Goal: Task Accomplishment & Management: Manage account settings

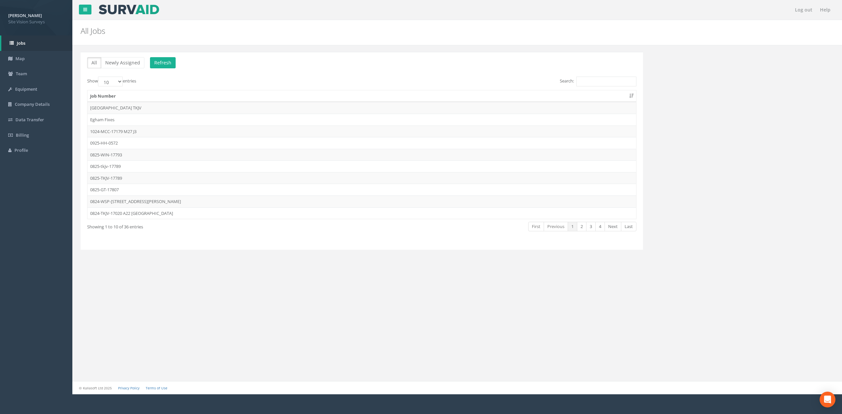
click at [108, 141] on td "0925-HH-0572" at bounding box center [361, 143] width 549 height 12
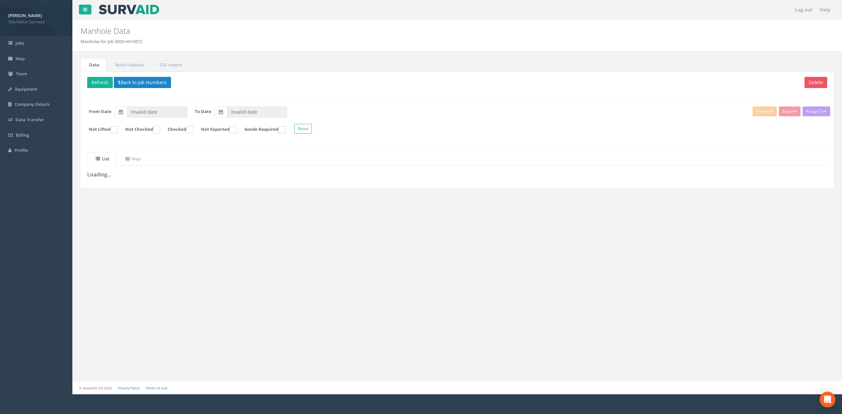
type input "[DATE]"
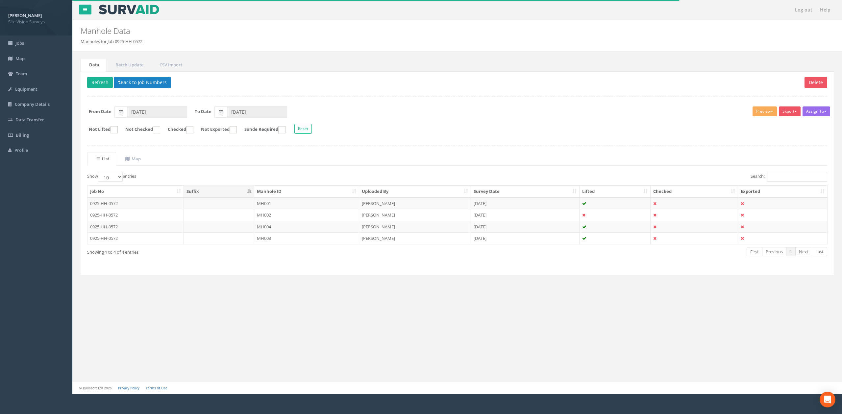
click at [309, 189] on th "Manhole ID" at bounding box center [306, 192] width 105 height 12
click at [322, 206] on td "MH001" at bounding box center [306, 204] width 105 height 12
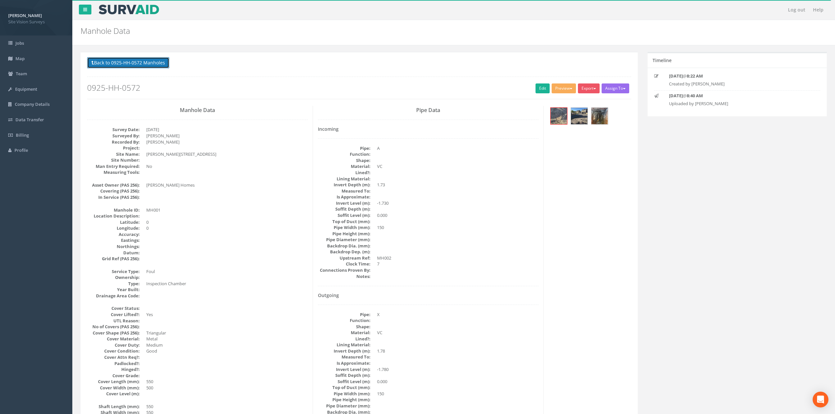
click at [153, 66] on button "Back to 0925-HH-0572 Manholes" at bounding box center [128, 62] width 82 height 11
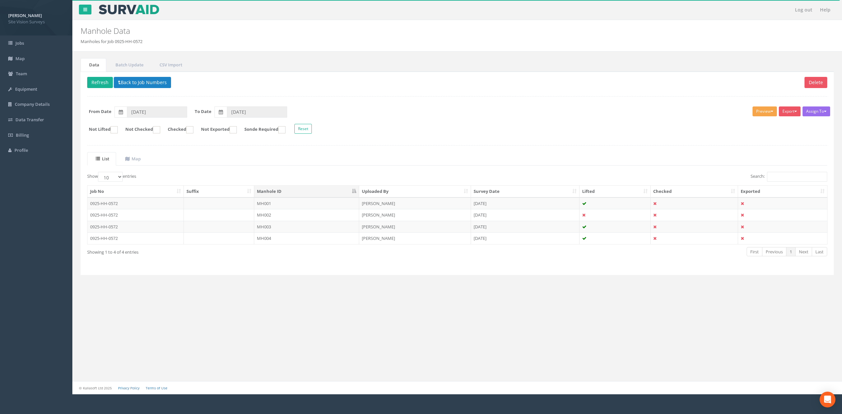
click at [763, 114] on button "Preview" at bounding box center [765, 112] width 24 height 10
click at [753, 137] on link "SVS MH" at bounding box center [753, 137] width 50 height 10
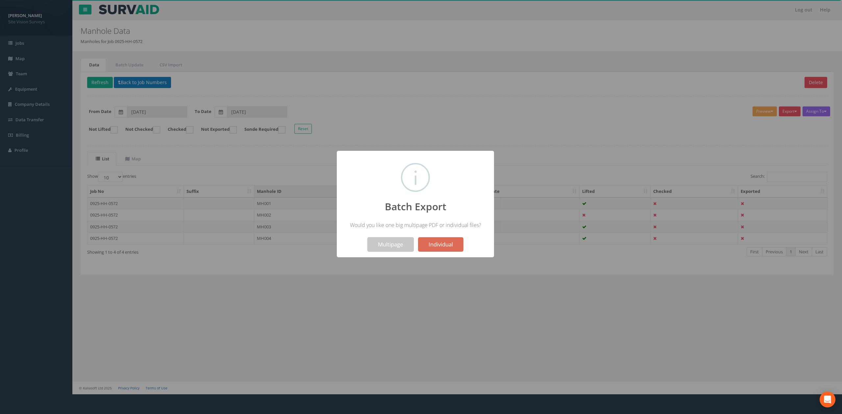
click at [402, 241] on button "Multipage" at bounding box center [390, 244] width 46 height 14
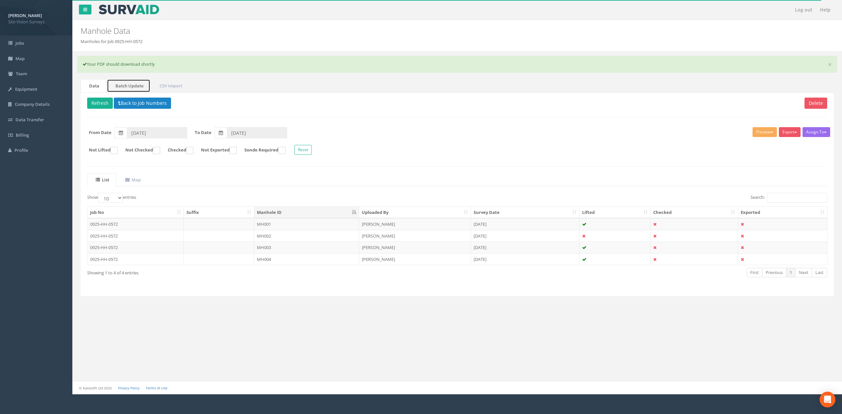
click at [128, 83] on link "Batch Update" at bounding box center [128, 85] width 43 height 13
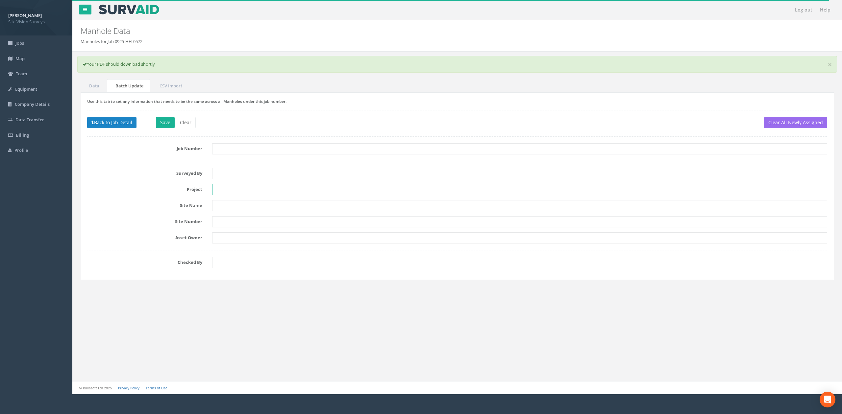
click at [241, 188] on input "text" at bounding box center [519, 189] width 615 height 11
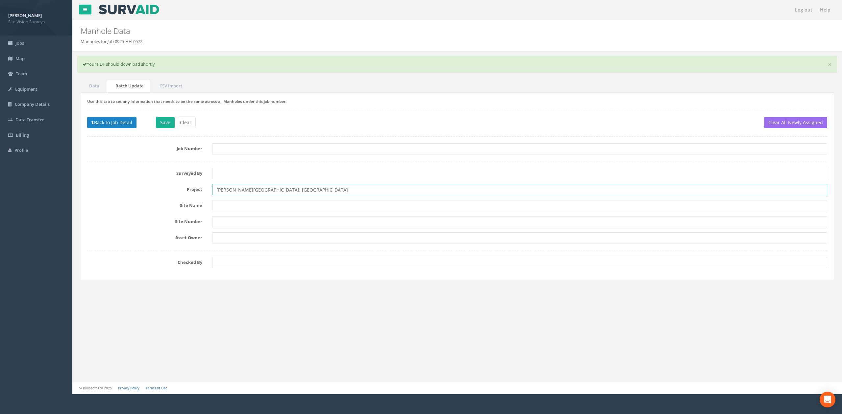
type input "[PERSON_NAME][GEOGRAPHIC_DATA], [GEOGRAPHIC_DATA]"
click at [157, 122] on div "Use this tab to set any information that needs to be the same across all Manhol…" at bounding box center [457, 185] width 753 height 187
click at [159, 123] on button "Save" at bounding box center [165, 122] width 19 height 11
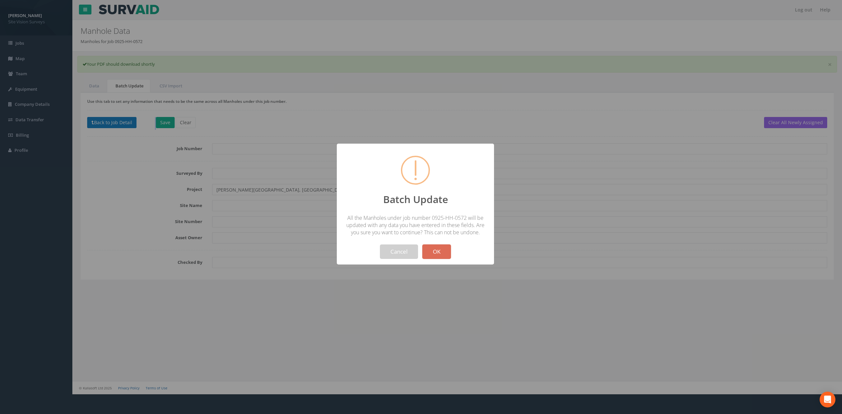
click at [440, 259] on button "OK" at bounding box center [436, 252] width 29 height 14
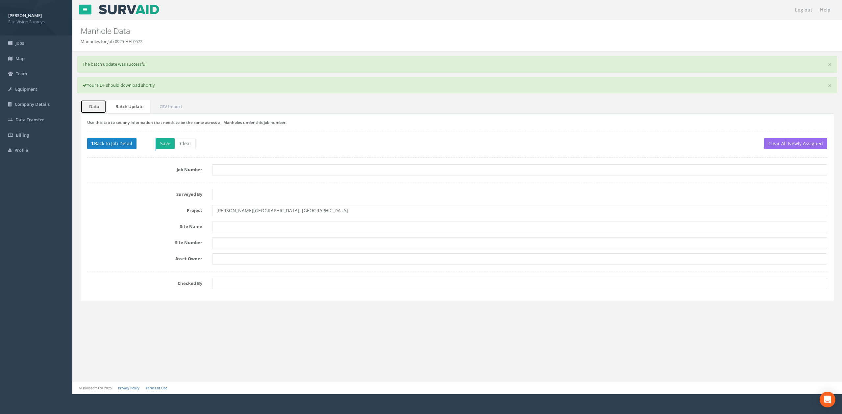
click at [95, 110] on link "Data" at bounding box center [94, 106] width 26 height 13
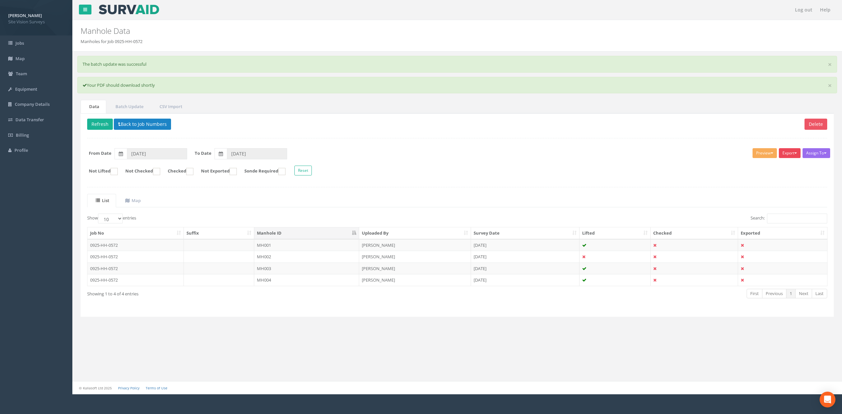
click at [793, 156] on button "Export" at bounding box center [790, 153] width 22 height 10
click at [765, 184] on link "SVS MH" at bounding box center [773, 178] width 56 height 10
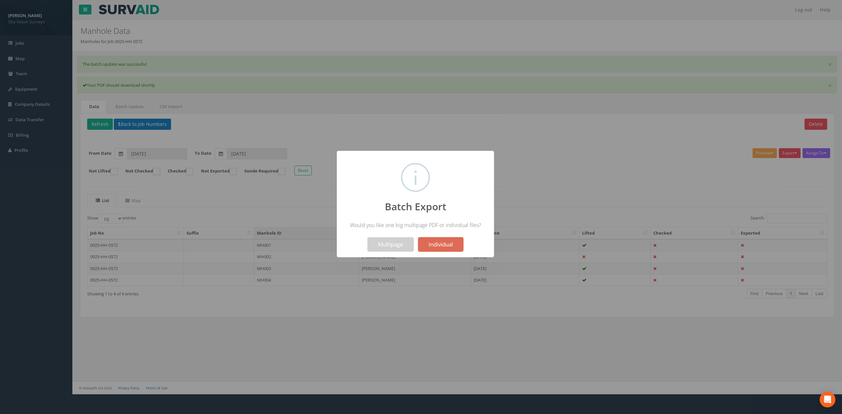
click at [390, 237] on div "Multipage Individual" at bounding box center [415, 240] width 146 height 23
click at [390, 240] on button "Multipage" at bounding box center [390, 244] width 46 height 14
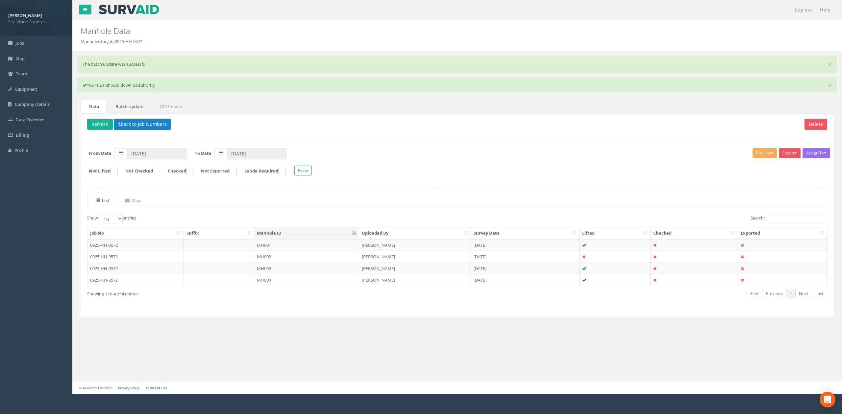
drag, startPoint x: 133, startPoint y: 109, endPoint x: 137, endPoint y: 109, distance: 3.9
click at [133, 109] on link "Batch Update" at bounding box center [128, 106] width 43 height 13
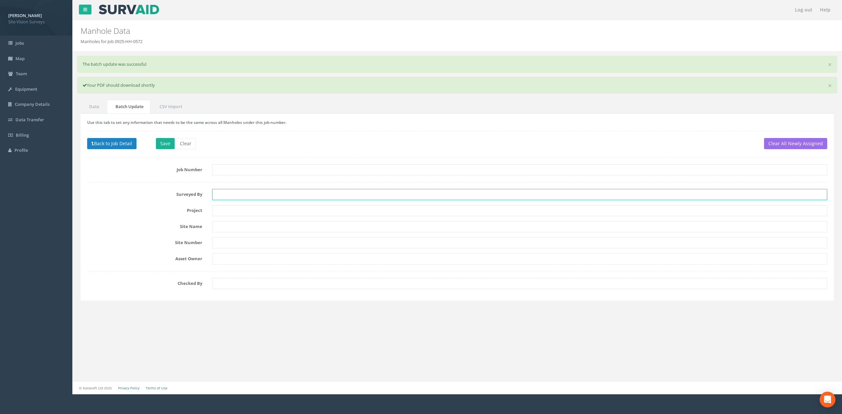
click at [234, 196] on input "text" at bounding box center [519, 194] width 615 height 11
type input "[PERSON_NAME]"
click at [167, 140] on button "Save" at bounding box center [165, 143] width 19 height 11
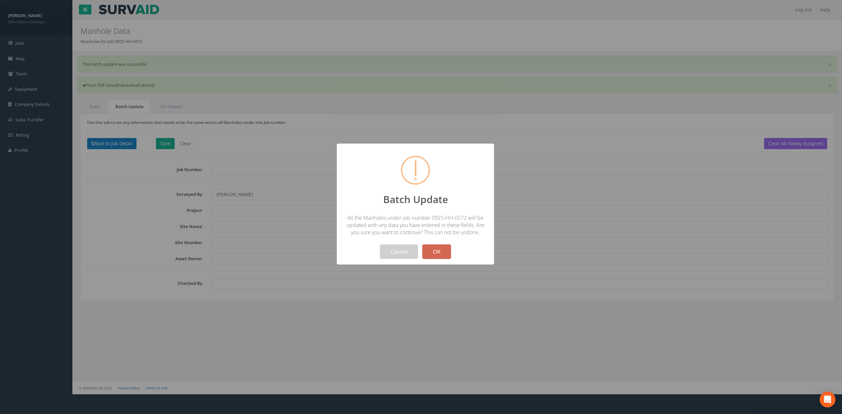
click at [429, 253] on button "OK" at bounding box center [436, 252] width 29 height 14
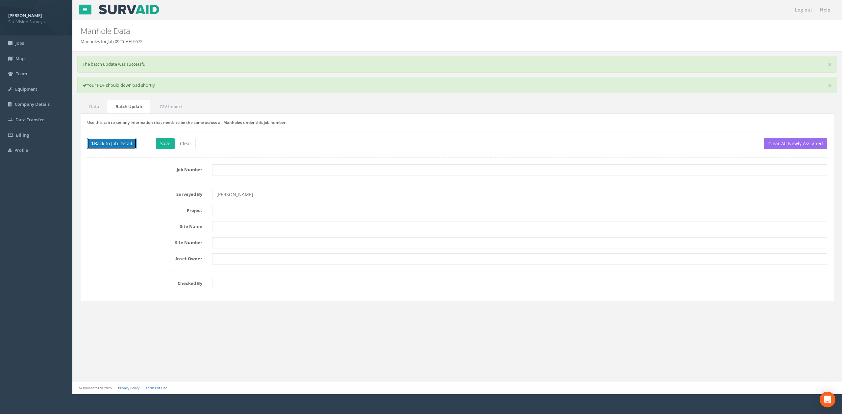
click at [110, 149] on button "Back to Job Detail" at bounding box center [111, 143] width 49 height 11
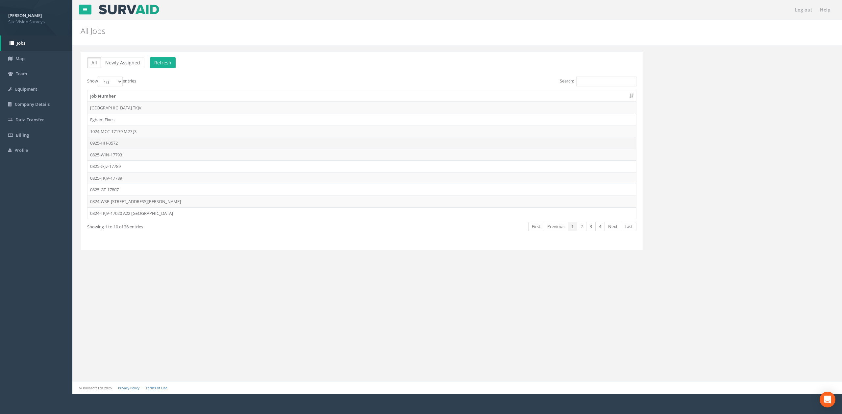
click at [284, 149] on td "0925-HH-0572" at bounding box center [361, 143] width 549 height 12
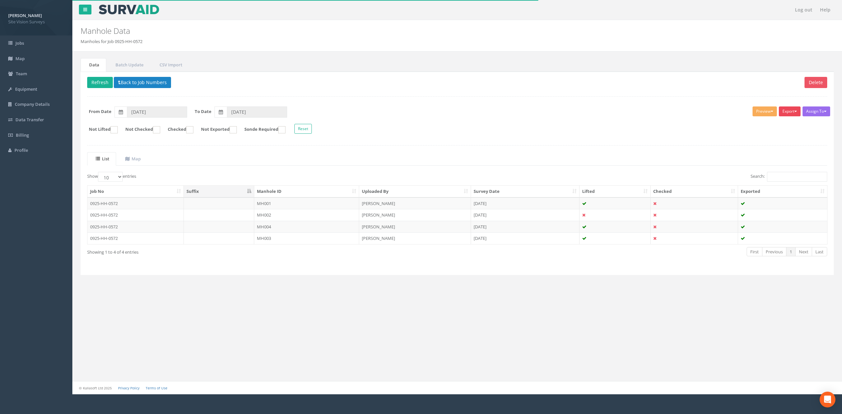
click at [787, 115] on button "Export" at bounding box center [790, 112] width 22 height 10
click at [785, 139] on link "SVS MH" at bounding box center [773, 137] width 56 height 10
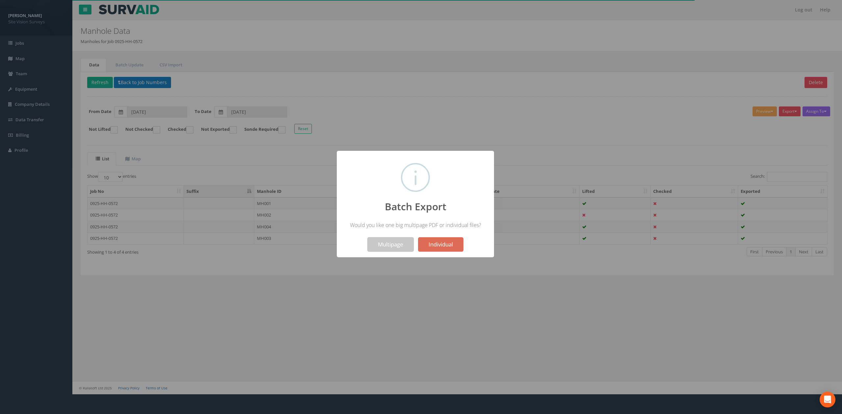
click at [401, 245] on button "Multipage" at bounding box center [390, 244] width 46 height 14
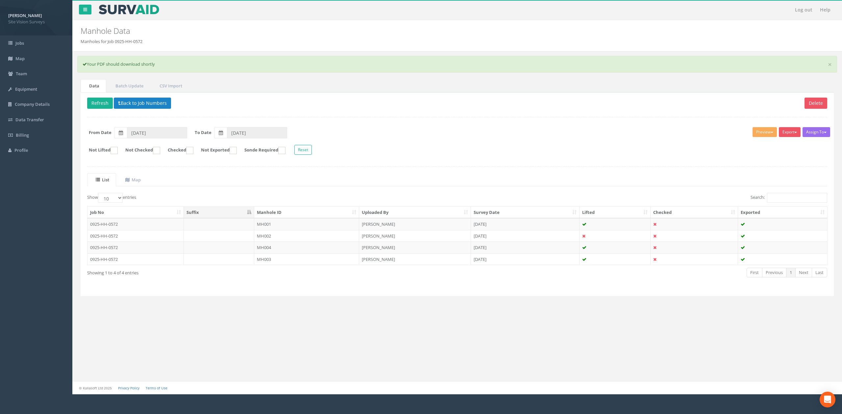
click at [588, 33] on h2 "Manhole Data" at bounding box center [394, 31] width 626 height 9
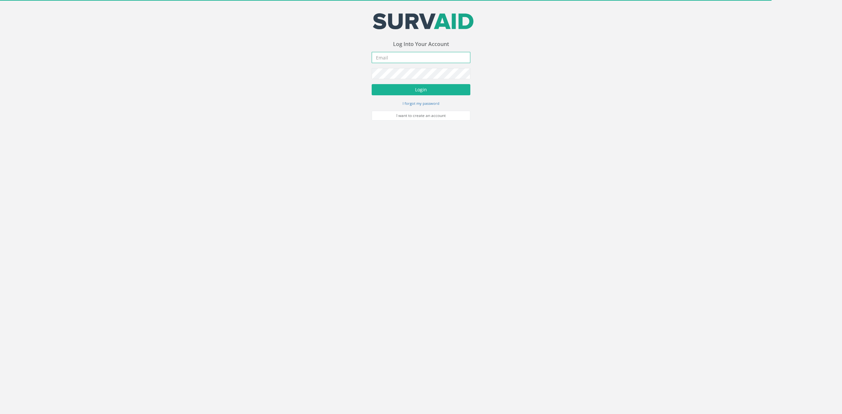
type input "mail@svsltd.net"
click at [423, 83] on form "mail@svsltd.net Incorrect Username or Password There was an error logging in Pl…" at bounding box center [421, 86] width 99 height 69
click at [428, 86] on button "Login" at bounding box center [421, 89] width 99 height 11
